Goal: Information Seeking & Learning: Learn about a topic

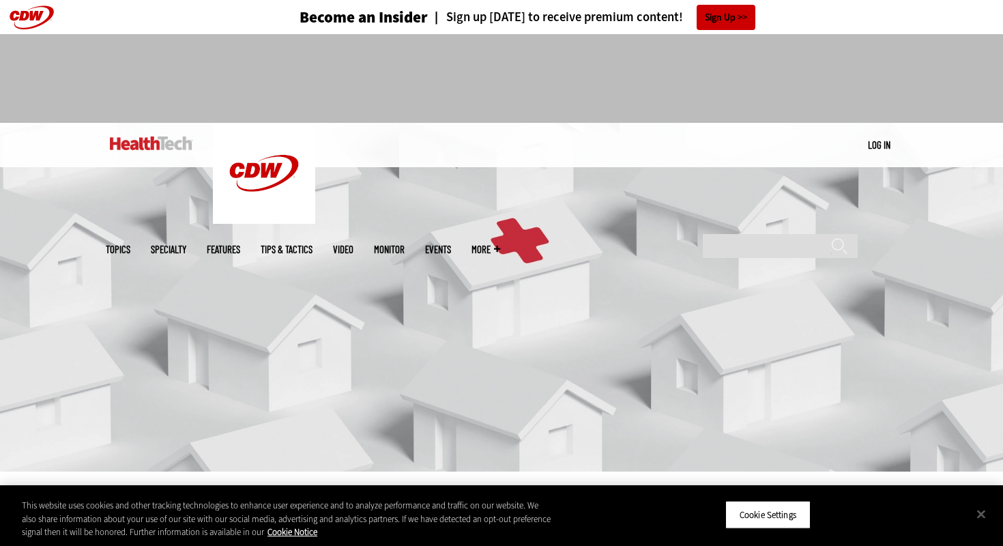
click at [212, 98] on div at bounding box center [502, 72] width 792 height 77
click at [194, 91] on div at bounding box center [502, 72] width 792 height 77
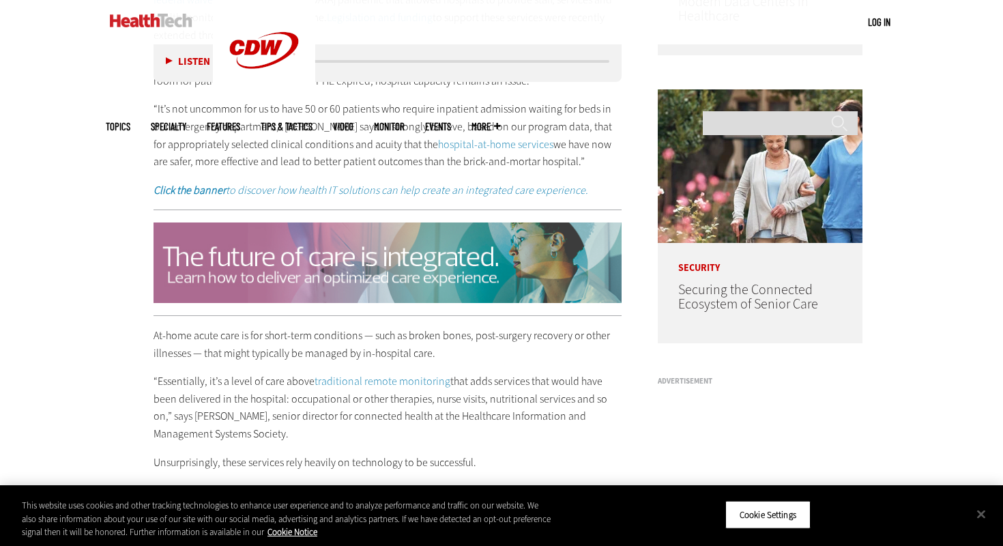
scroll to position [998, 0]
click at [212, 133] on p "“It’s not uncommon for us to have 50 or 60 patients who require inpatient admis…" at bounding box center [388, 135] width 468 height 70
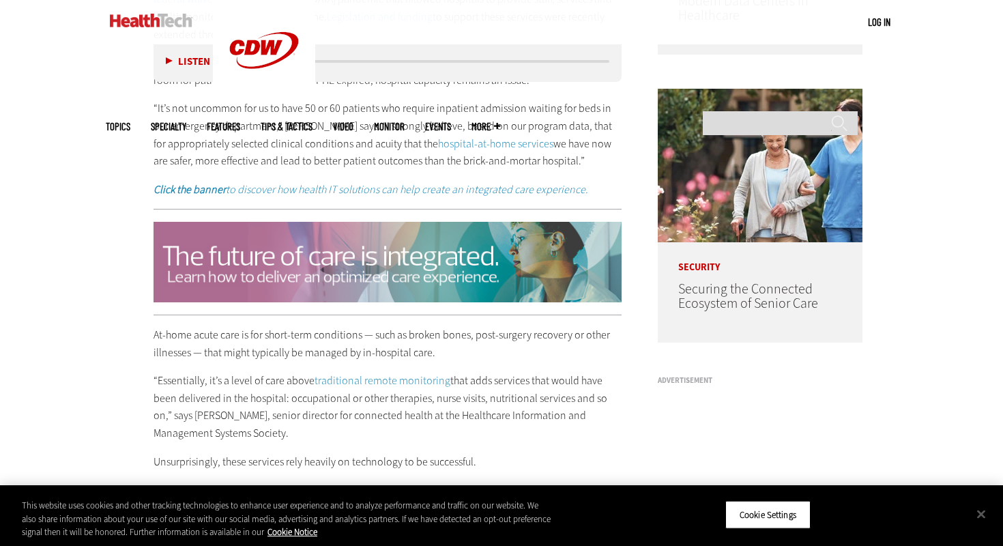
scroll to position [644, 0]
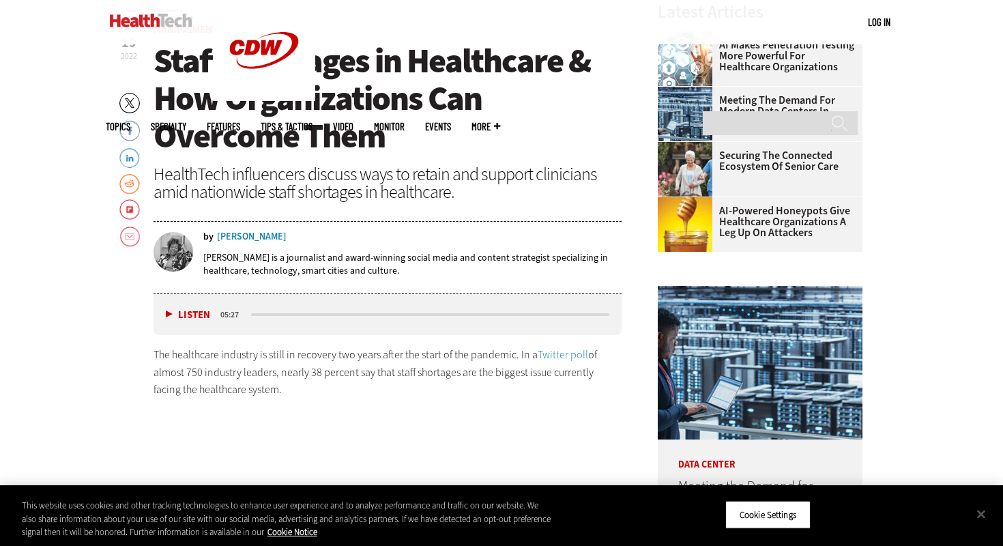
scroll to position [505, 0]
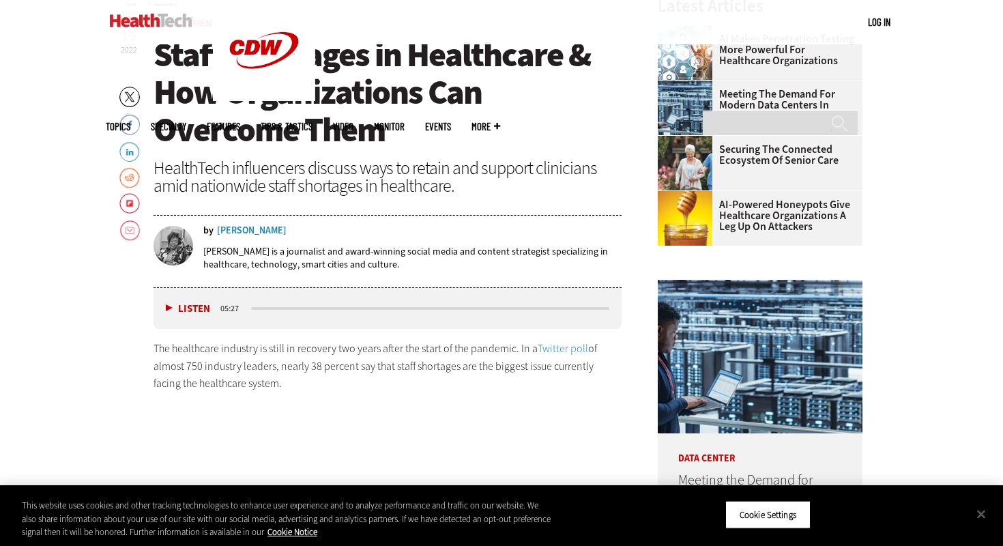
click at [489, 194] on header "May 19 2022 Twitter Facebook LinkedIn Reddit Flipboard Email Management Staff S…" at bounding box center [388, 153] width 468 height 270
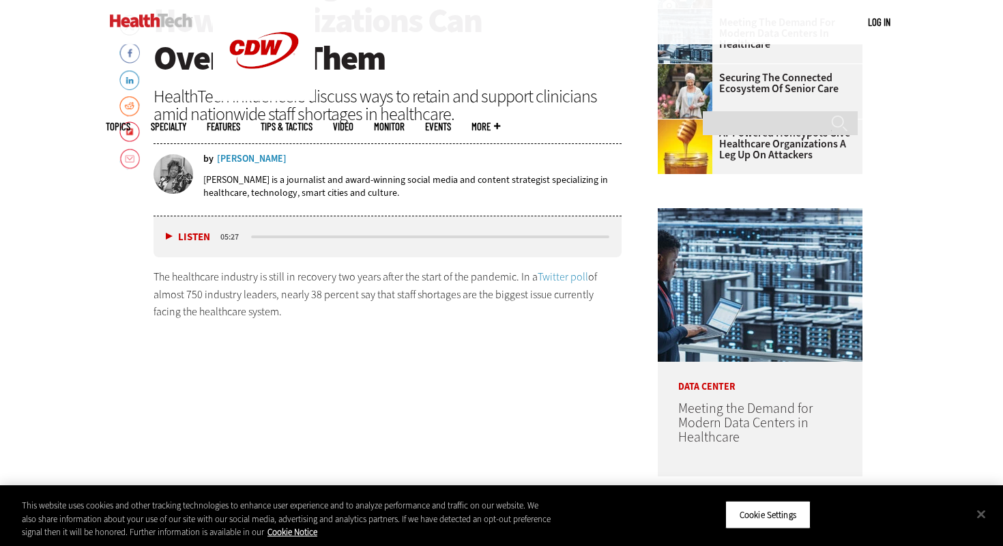
scroll to position [581, 0]
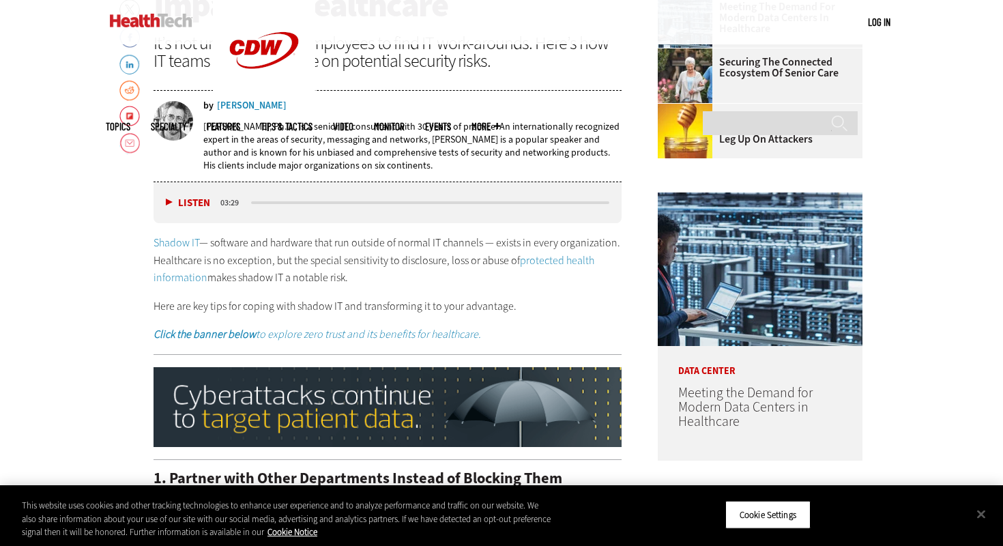
scroll to position [594, 0]
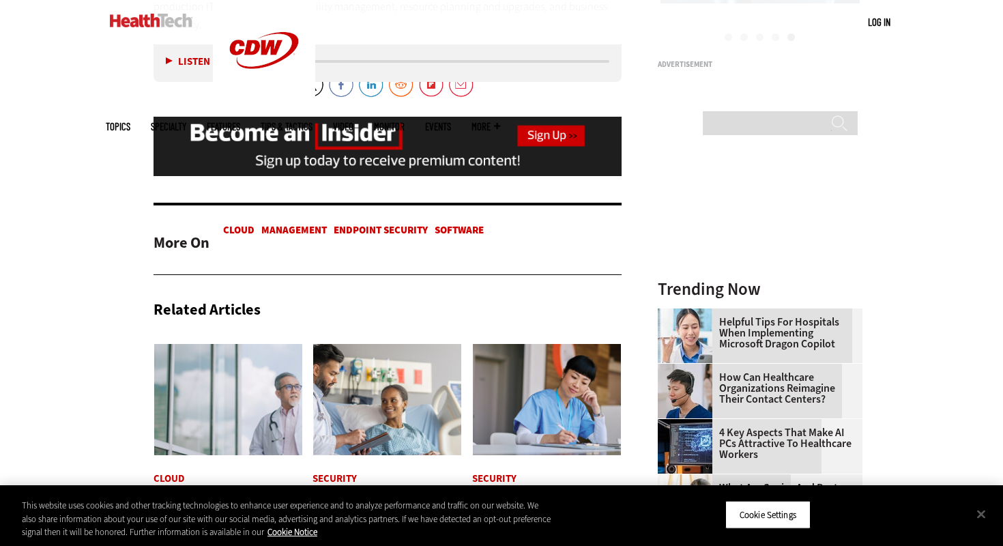
scroll to position [1628, 0]
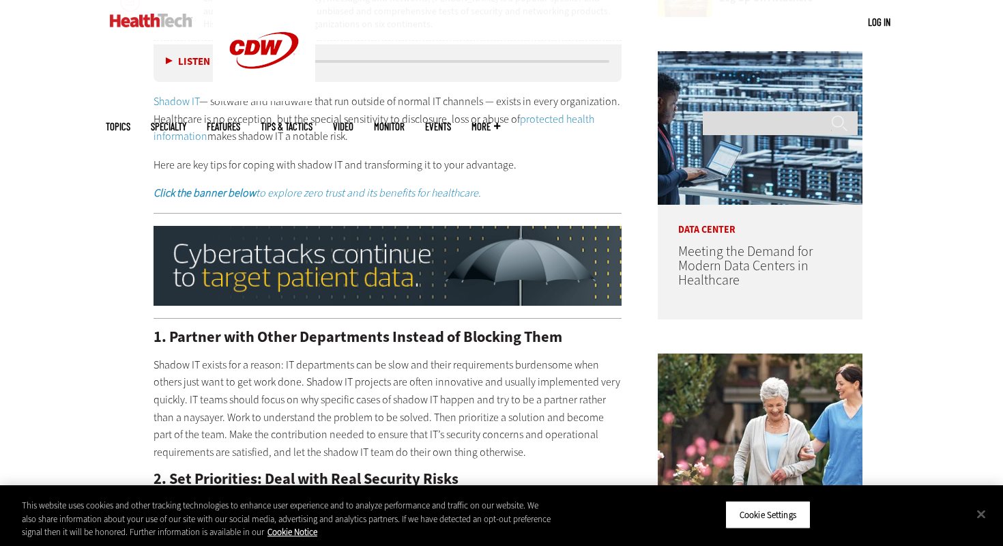
scroll to position [737, 0]
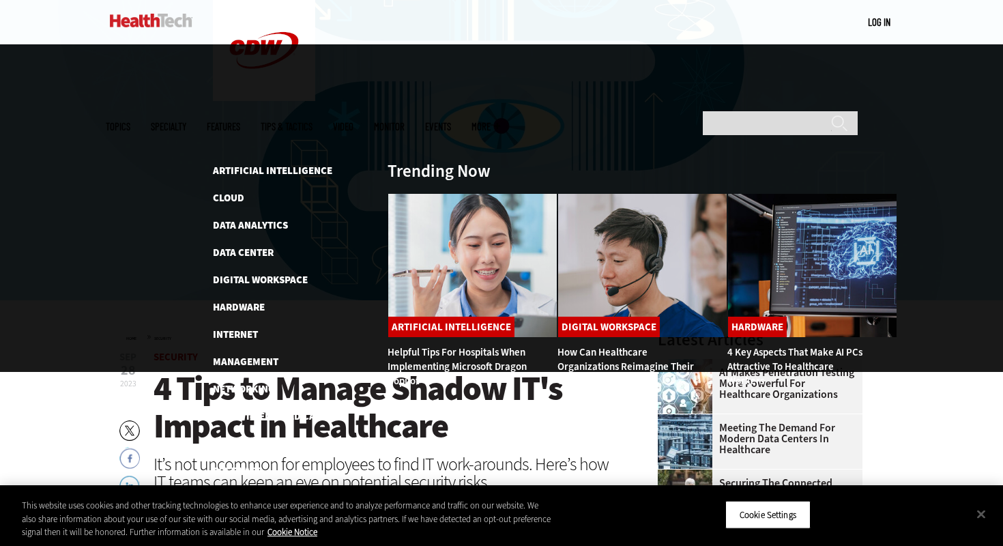
scroll to position [120, 0]
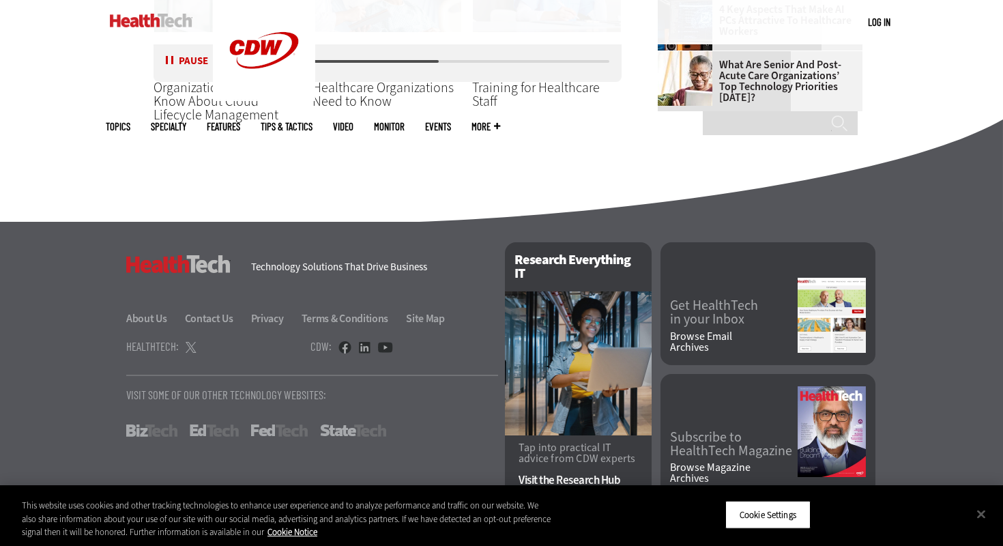
scroll to position [2073, 0]
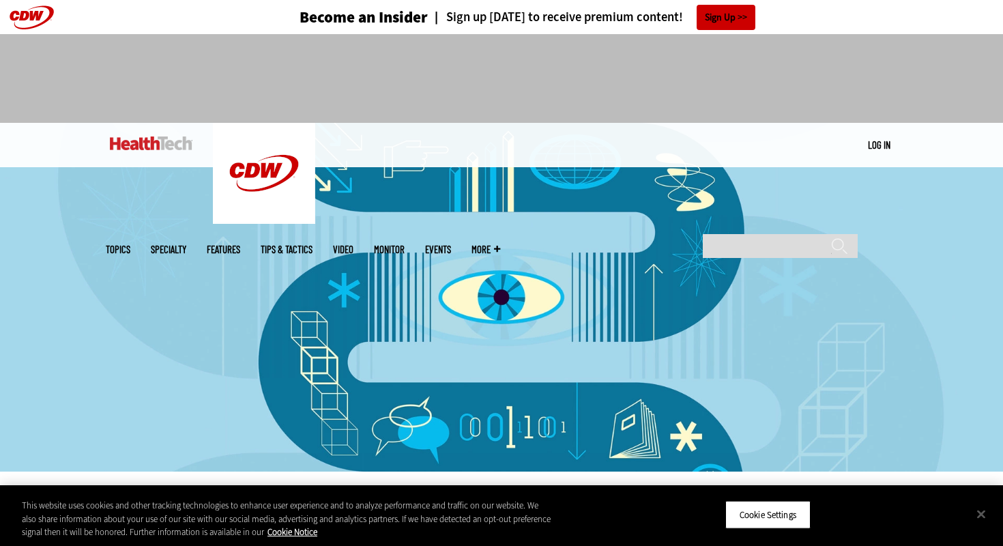
click at [84, 275] on img at bounding box center [501, 297] width 1003 height 349
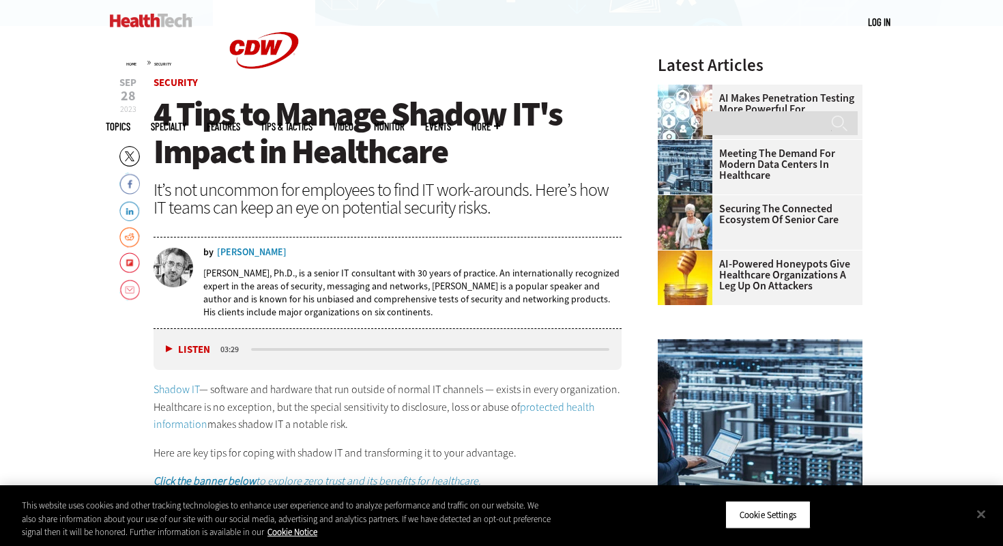
scroll to position [2057, 0]
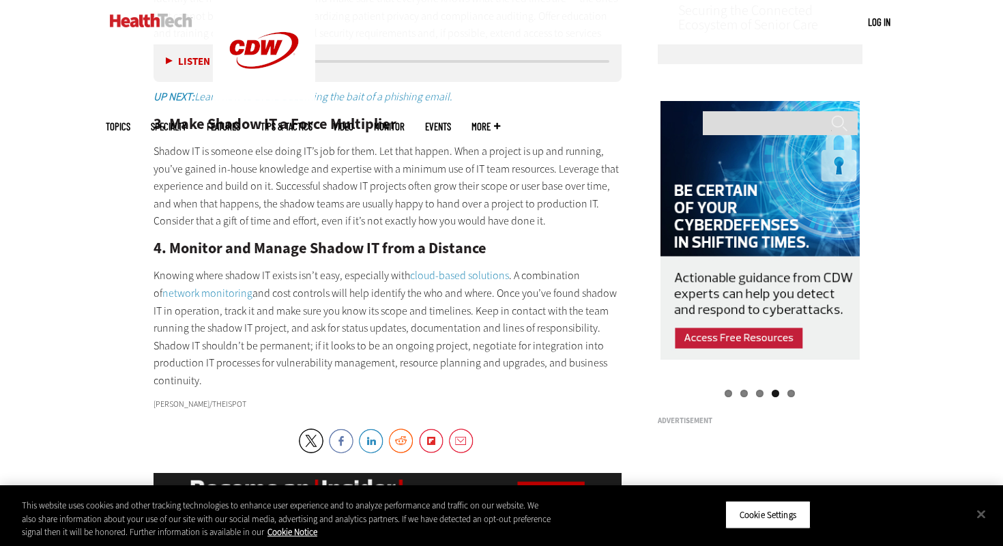
scroll to position [1278, 0]
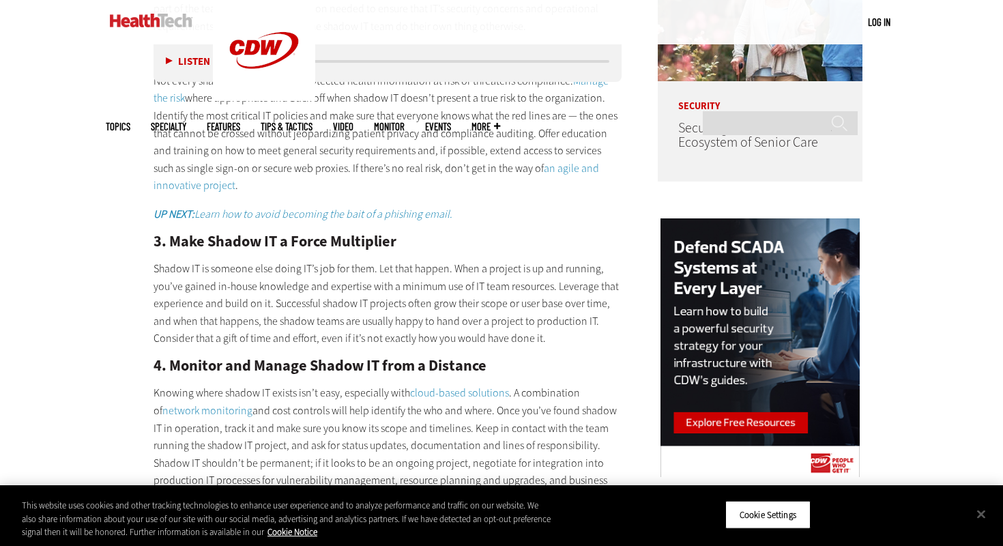
scroll to position [1143, 0]
